Goal: Navigation & Orientation: Find specific page/section

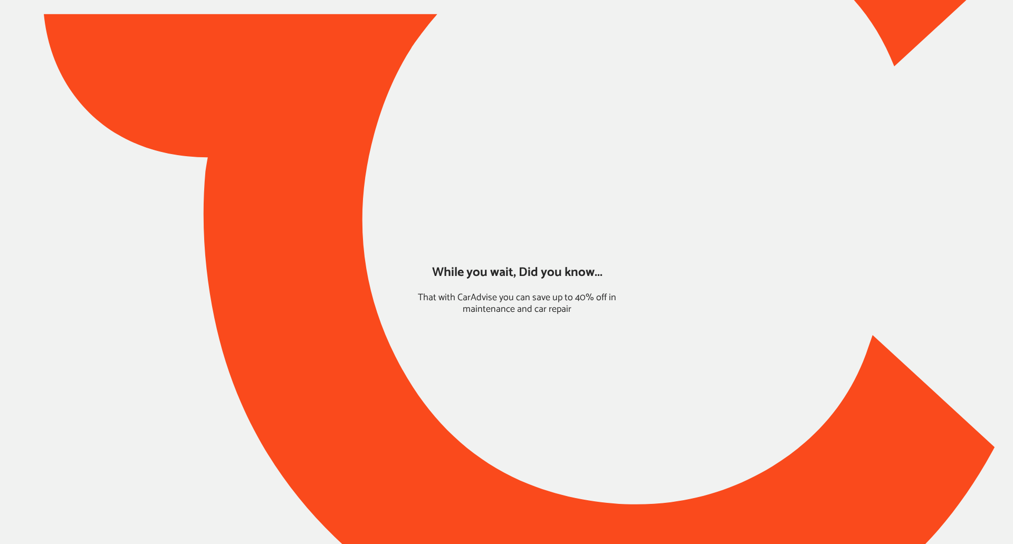
type input "*****"
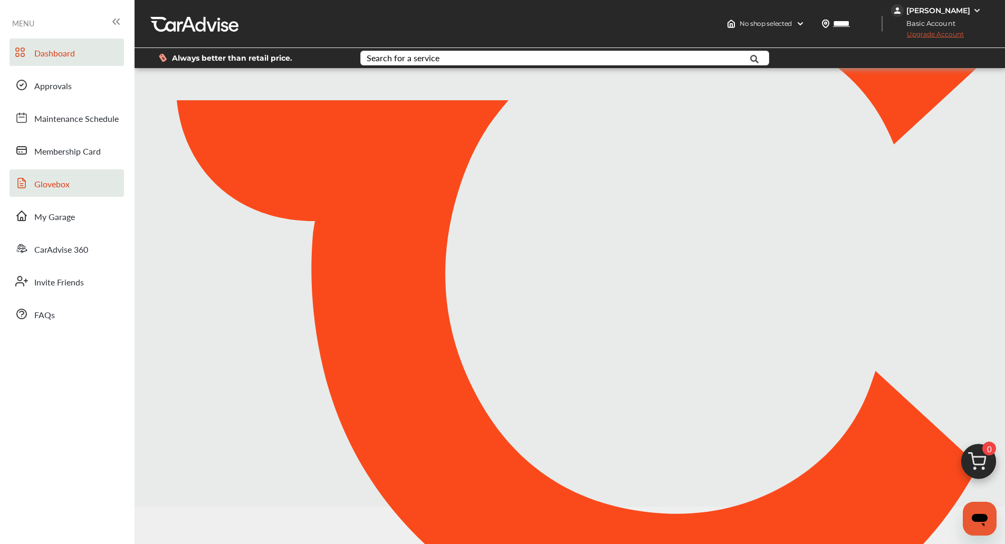
click at [95, 175] on link "Glovebox" at bounding box center [66, 182] width 114 height 27
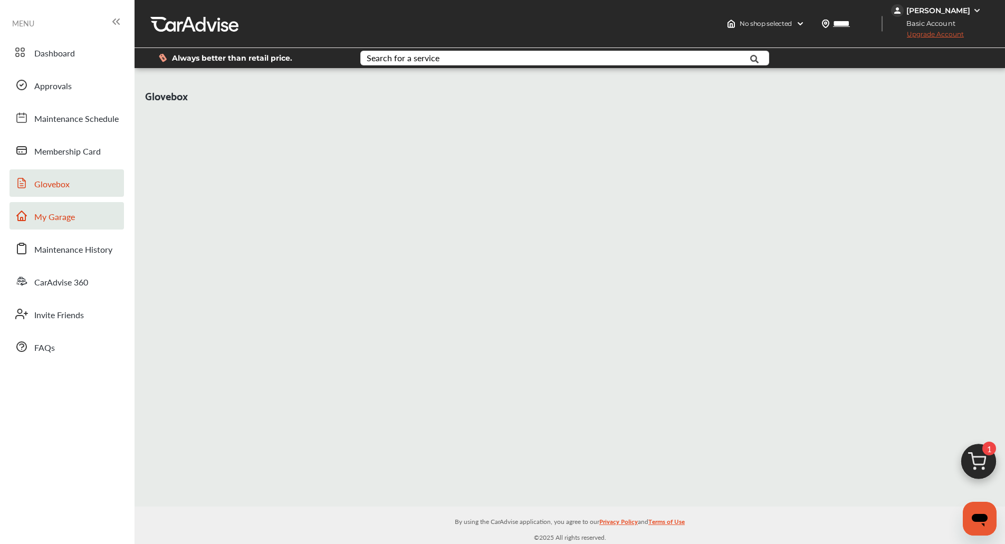
click at [82, 206] on link "My Garage" at bounding box center [66, 215] width 114 height 27
